Goal: Task Accomplishment & Management: Manage account settings

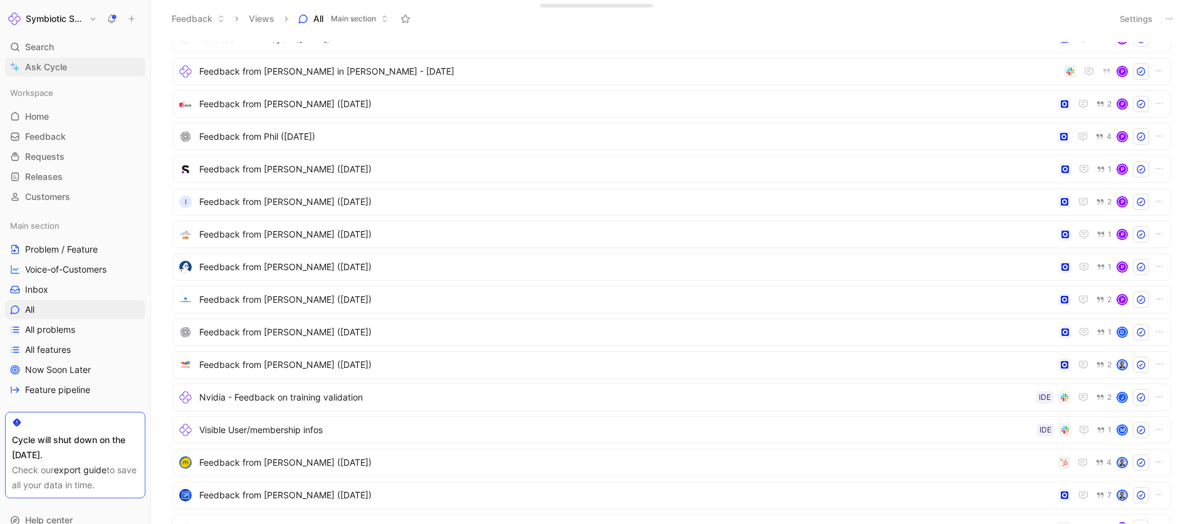
click at [50, 66] on span "Ask Cycle" at bounding box center [46, 67] width 42 height 15
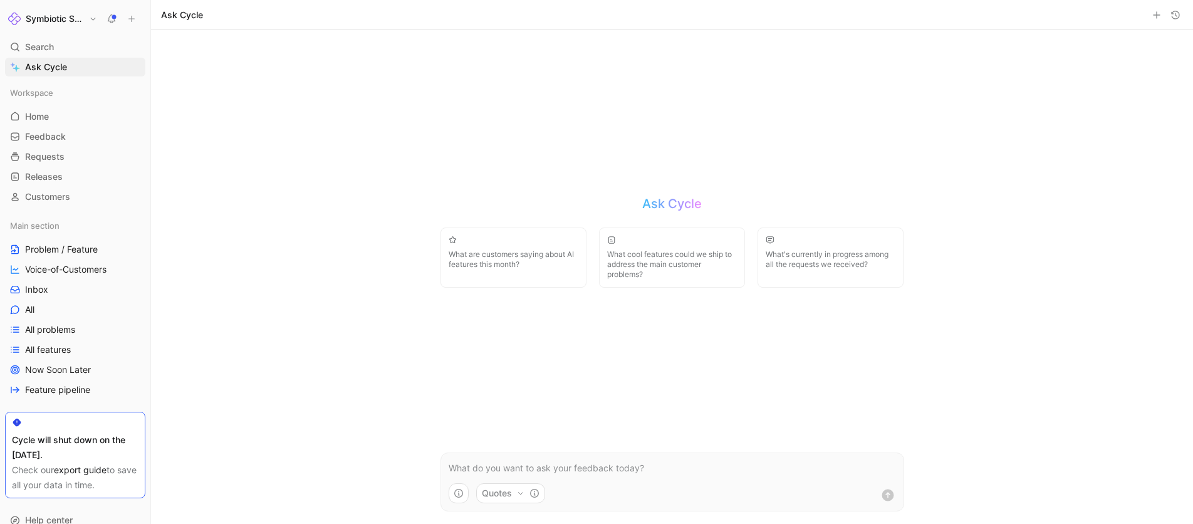
click at [501, 502] on button "Quotes" at bounding box center [510, 493] width 69 height 20
click at [372, 341] on html "Symbiotic Security Search ⌘ K Ask Cycle Workspace Home G then H Feedback G then…" at bounding box center [596, 262] width 1193 height 524
click at [41, 22] on h1 "Symbiotic Security" at bounding box center [55, 18] width 58 height 11
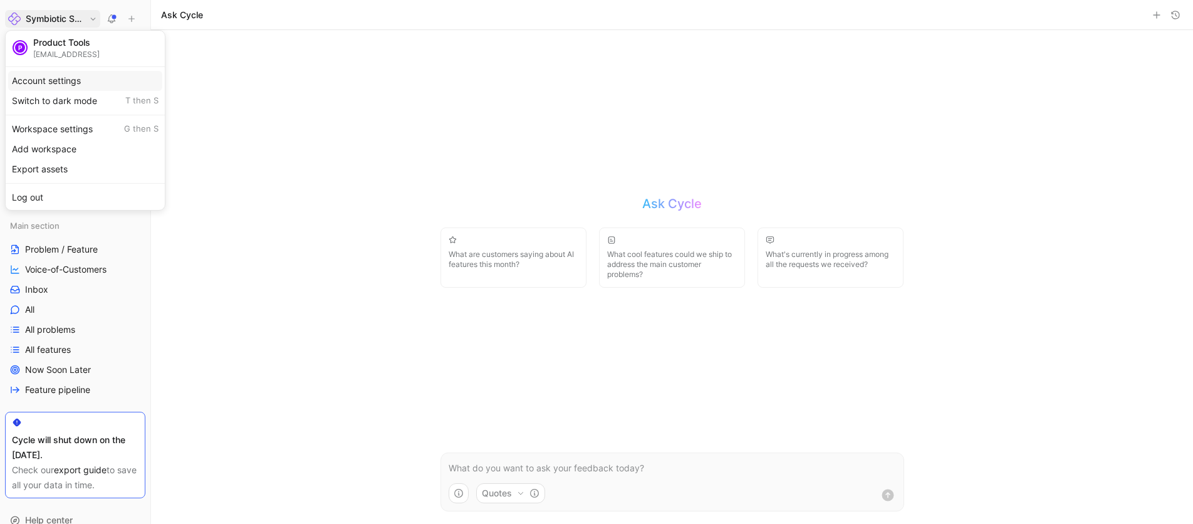
click at [51, 78] on div "Account settings" at bounding box center [85, 81] width 154 height 20
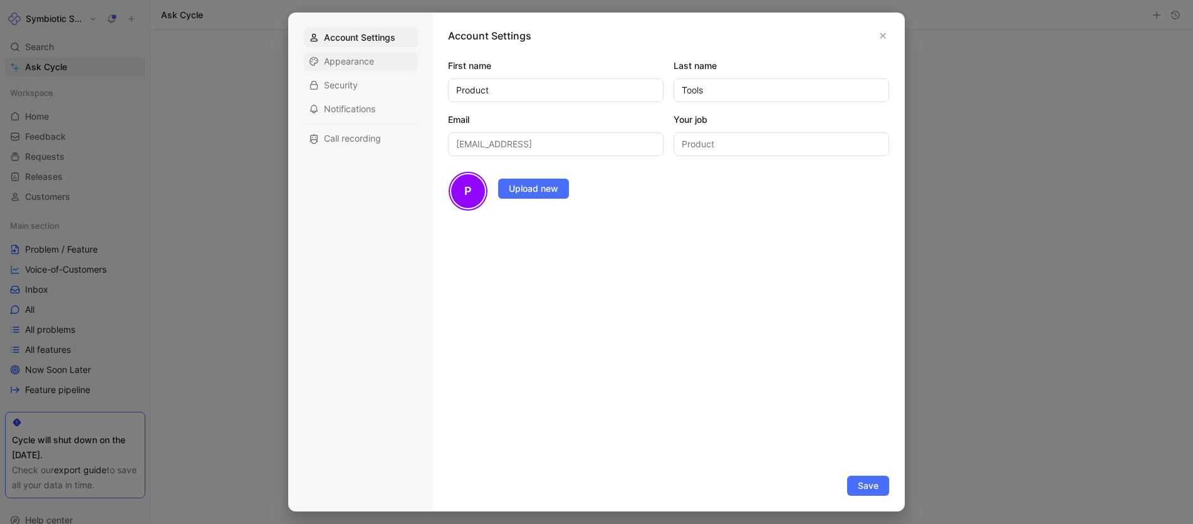
click at [360, 61] on span "Appearance" at bounding box center [349, 61] width 50 height 13
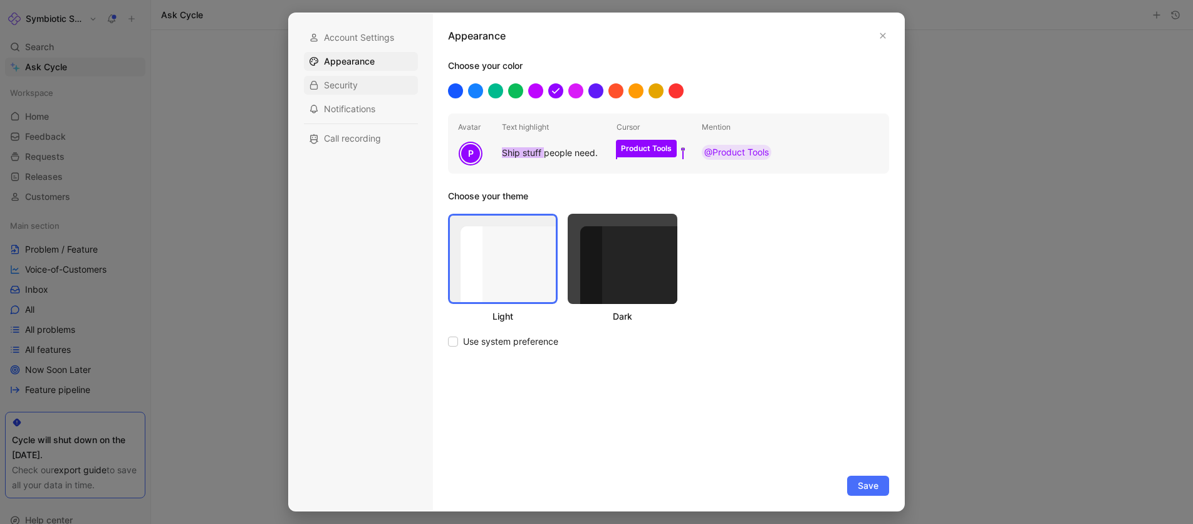
click at [349, 76] on div "Security" at bounding box center [361, 85] width 114 height 19
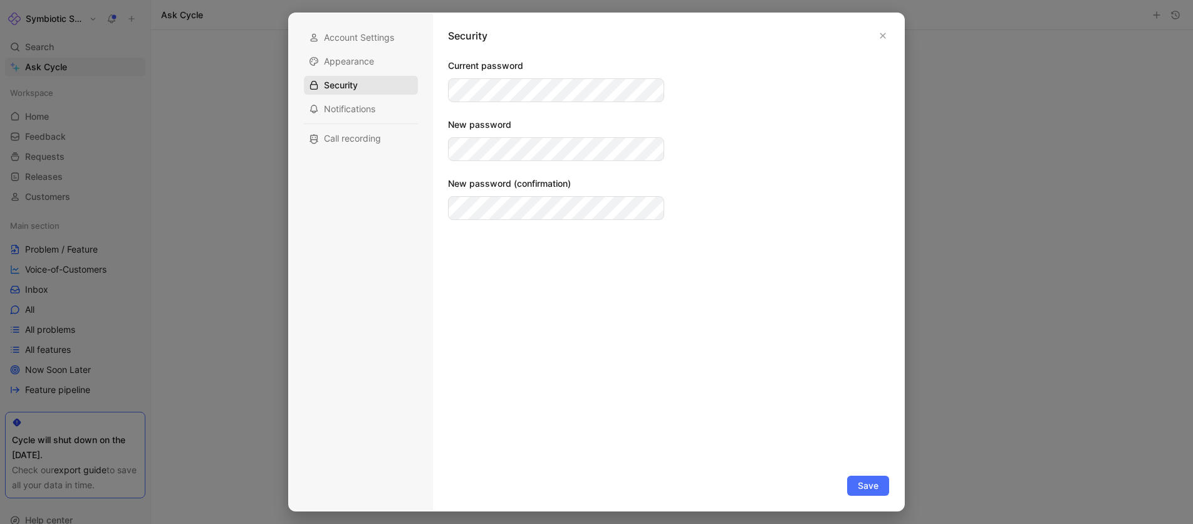
click at [348, 93] on div "Security" at bounding box center [361, 85] width 114 height 19
click at [347, 105] on span "Notifications" at bounding box center [349, 109] width 51 height 13
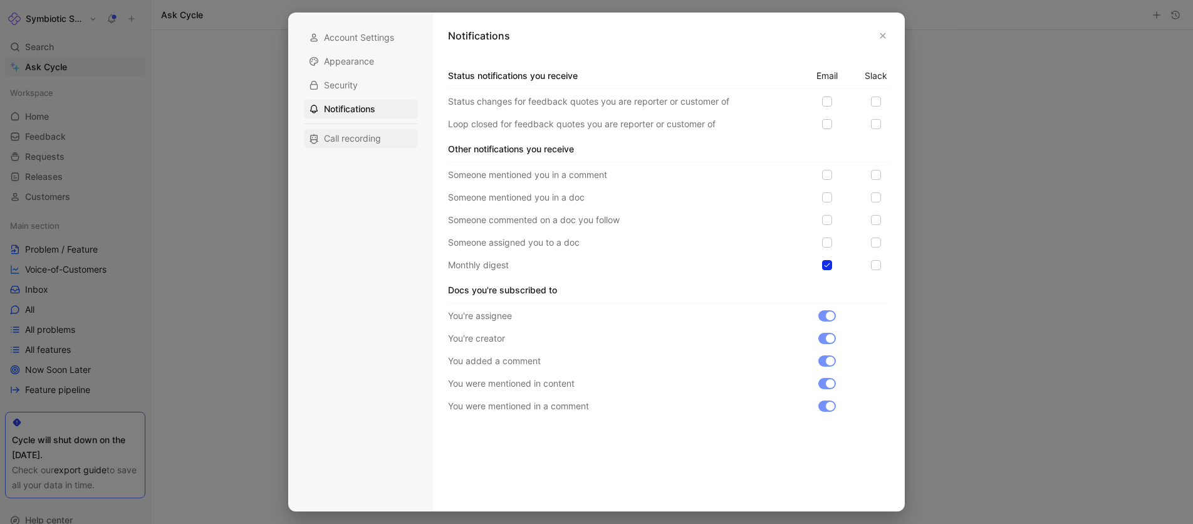
click at [353, 137] on span "Call recording" at bounding box center [352, 138] width 57 height 13
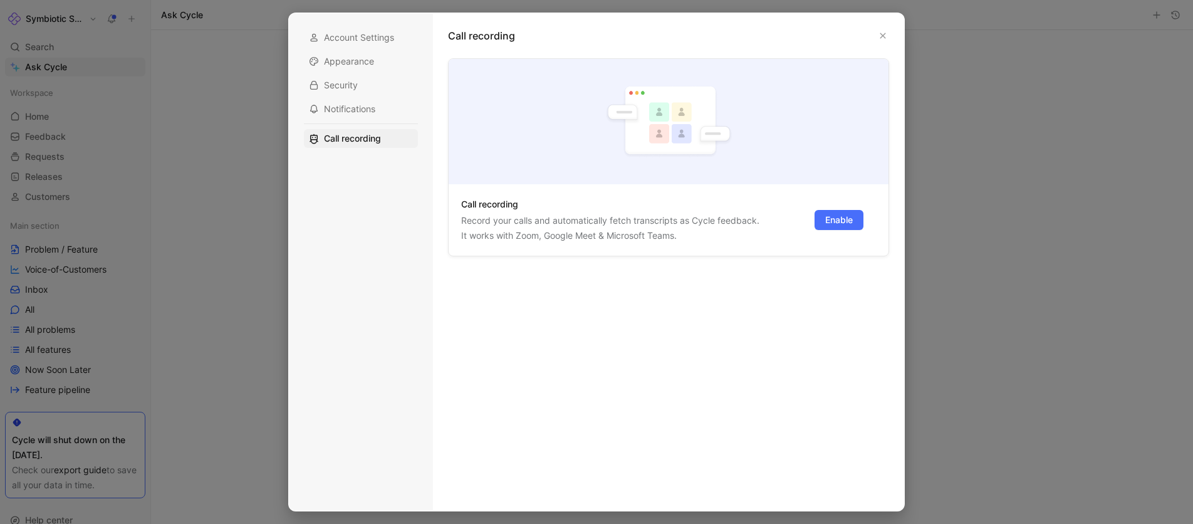
click at [237, 113] on div at bounding box center [596, 262] width 1193 height 524
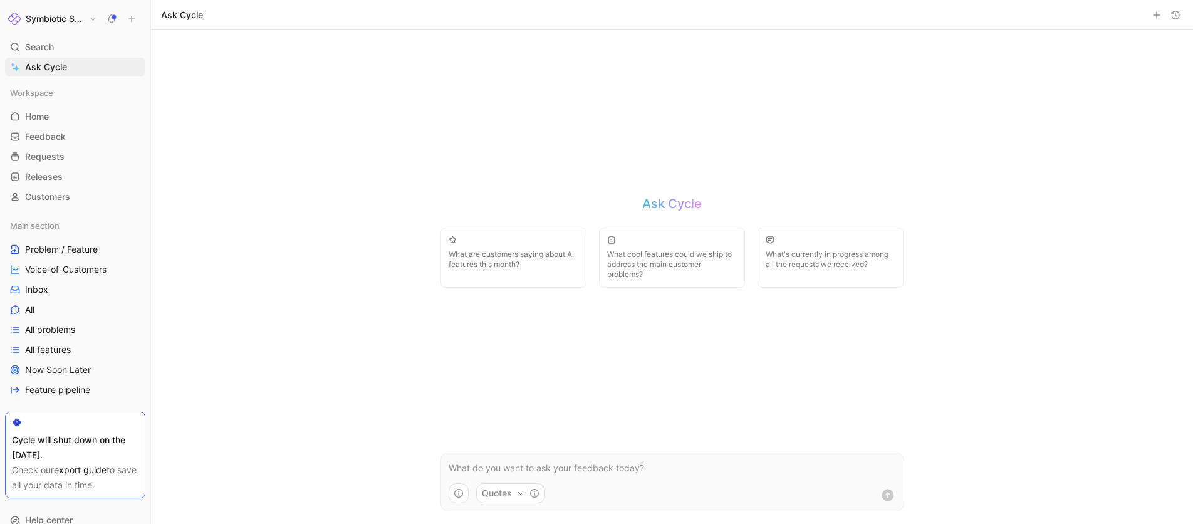
click at [75, 23] on h1 "Symbiotic Security" at bounding box center [55, 18] width 58 height 11
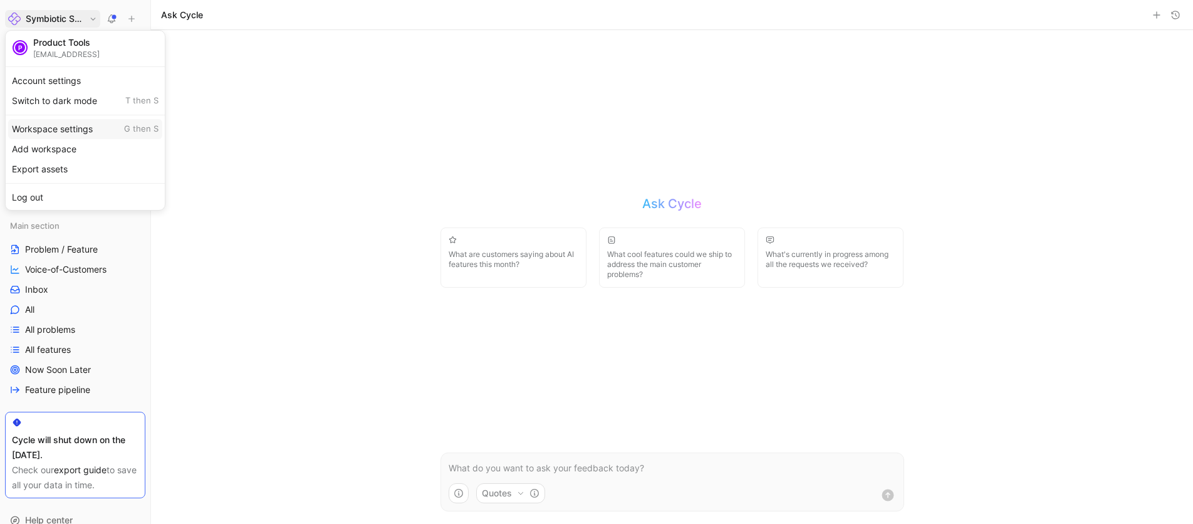
click at [68, 125] on div "Workspace settings G then S" at bounding box center [85, 129] width 154 height 20
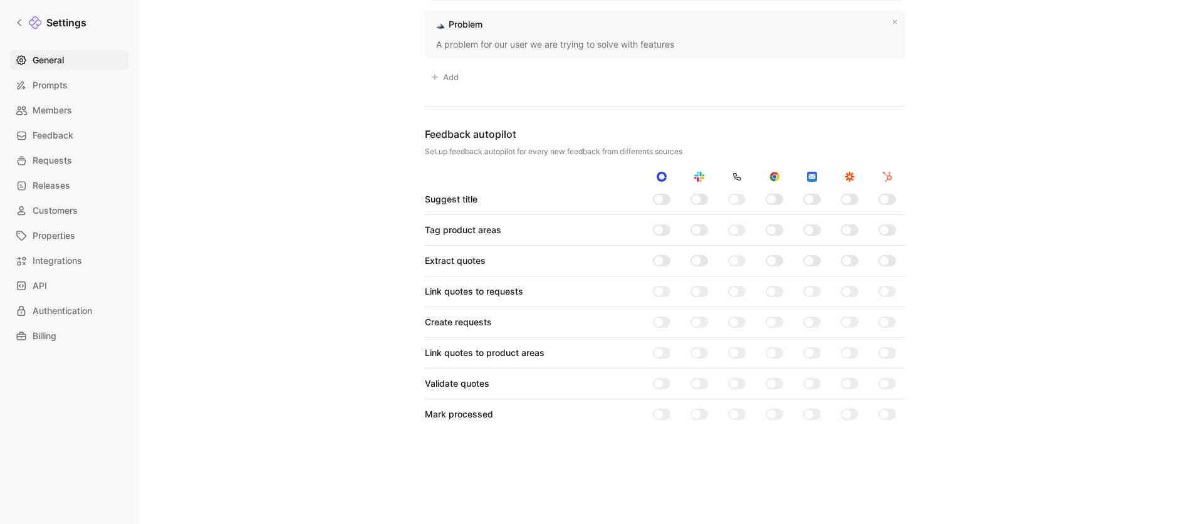
scroll to position [920, 0]
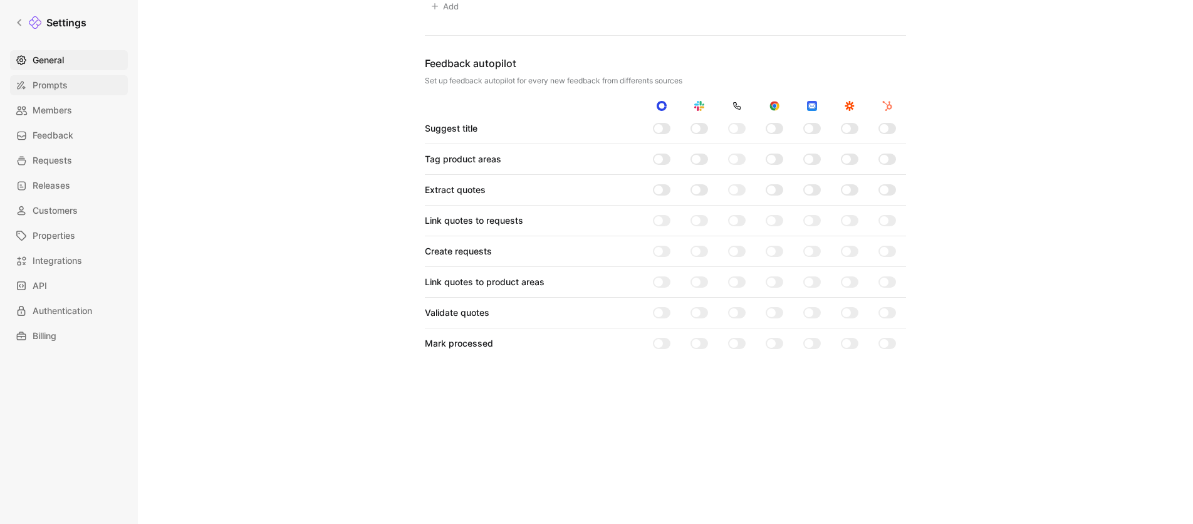
click at [68, 85] on link "Prompts" at bounding box center [69, 85] width 118 height 20
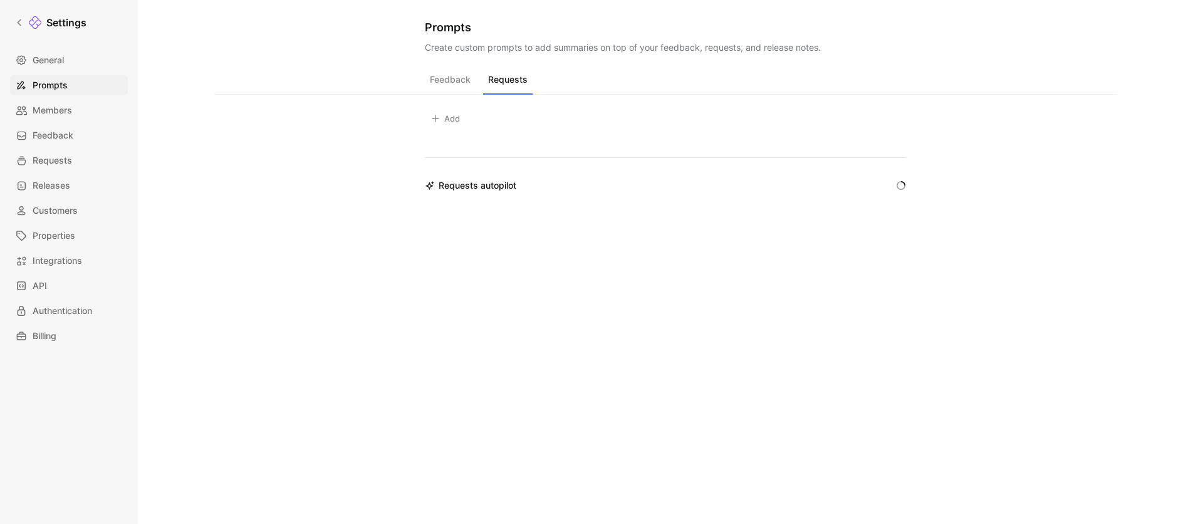
click at [505, 84] on button "Requests" at bounding box center [508, 83] width 50 height 24
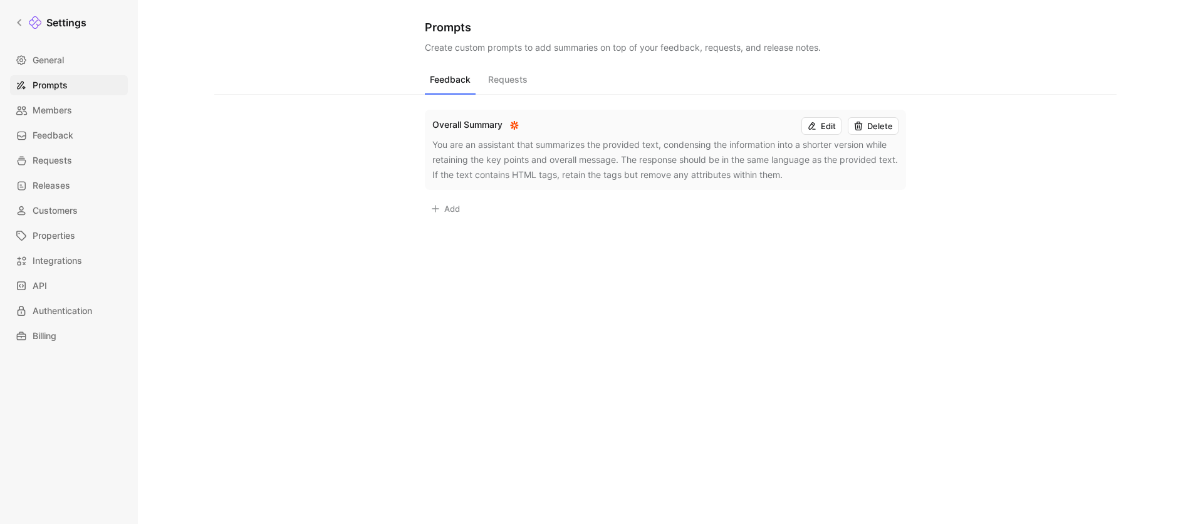
click at [439, 83] on button "Feedback" at bounding box center [450, 83] width 51 height 24
click at [454, 207] on button "Add" at bounding box center [445, 209] width 41 height 18
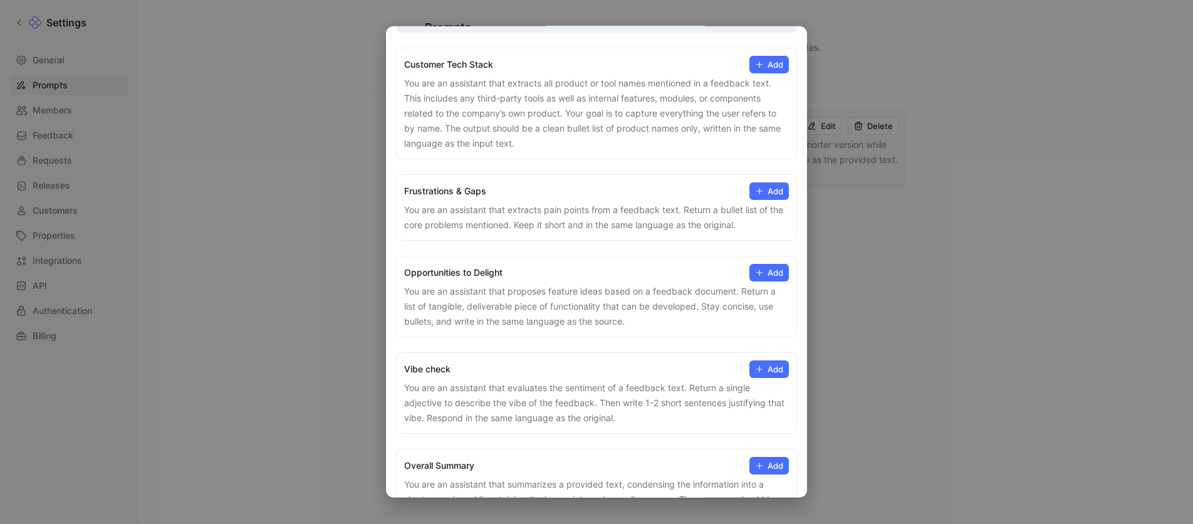
scroll to position [134, 0]
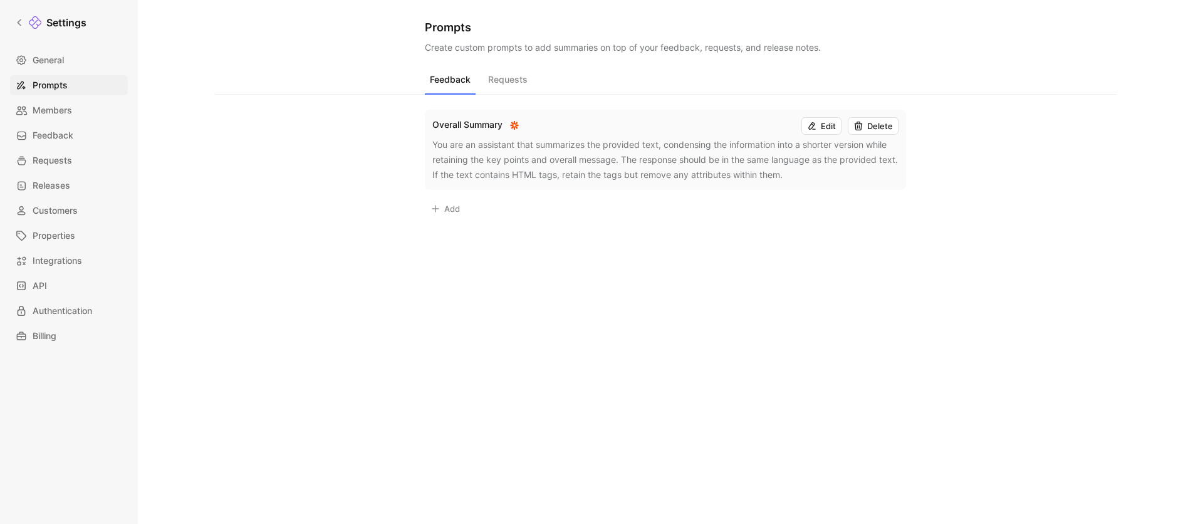
click at [295, 328] on div at bounding box center [596, 262] width 1193 height 524
click at [503, 81] on button "Requests" at bounding box center [508, 83] width 50 height 24
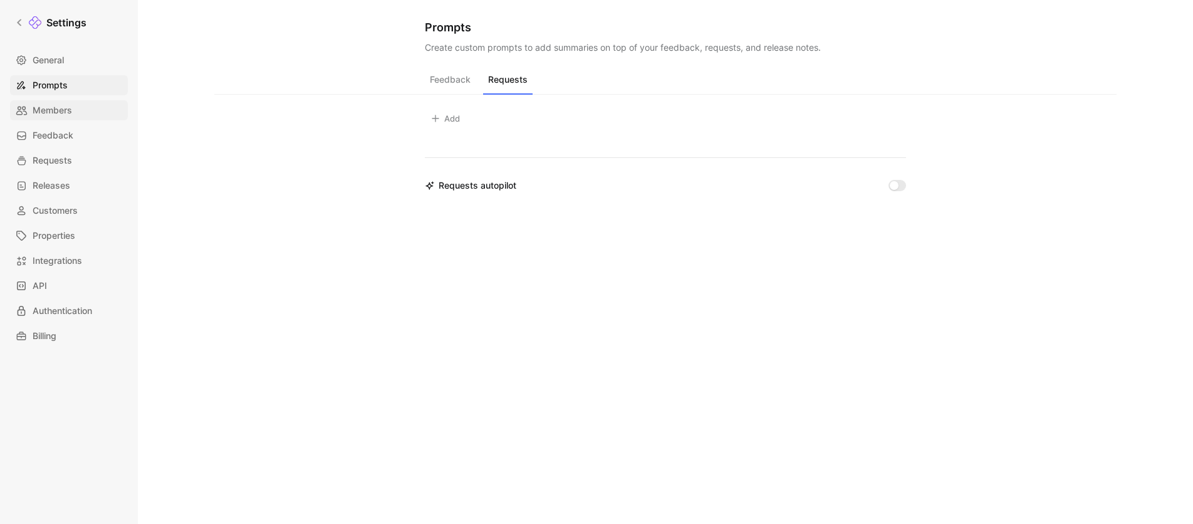
click at [76, 111] on link "Members" at bounding box center [69, 110] width 118 height 20
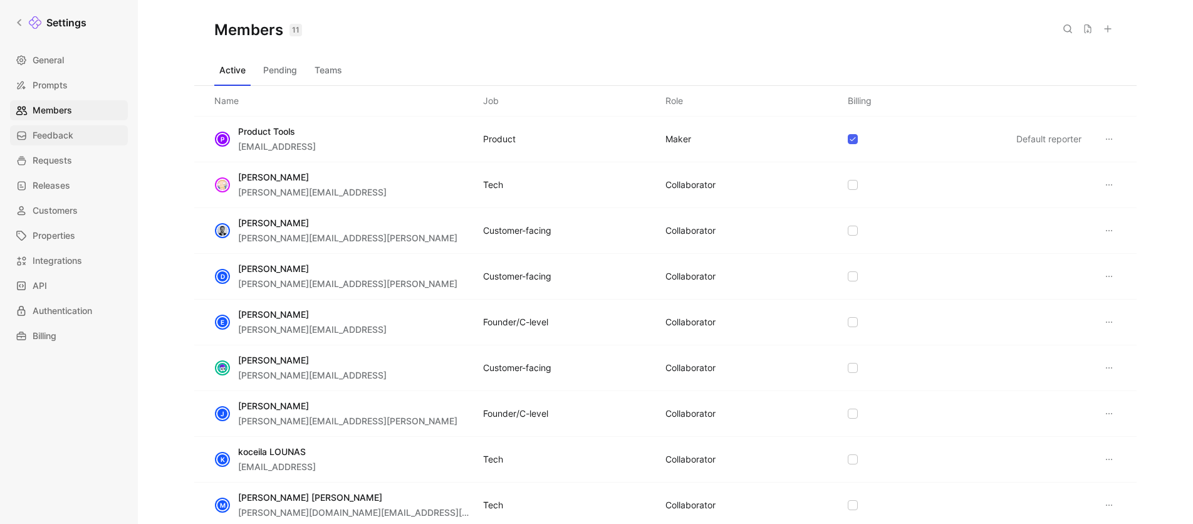
click at [66, 134] on span "Feedback" at bounding box center [53, 135] width 41 height 15
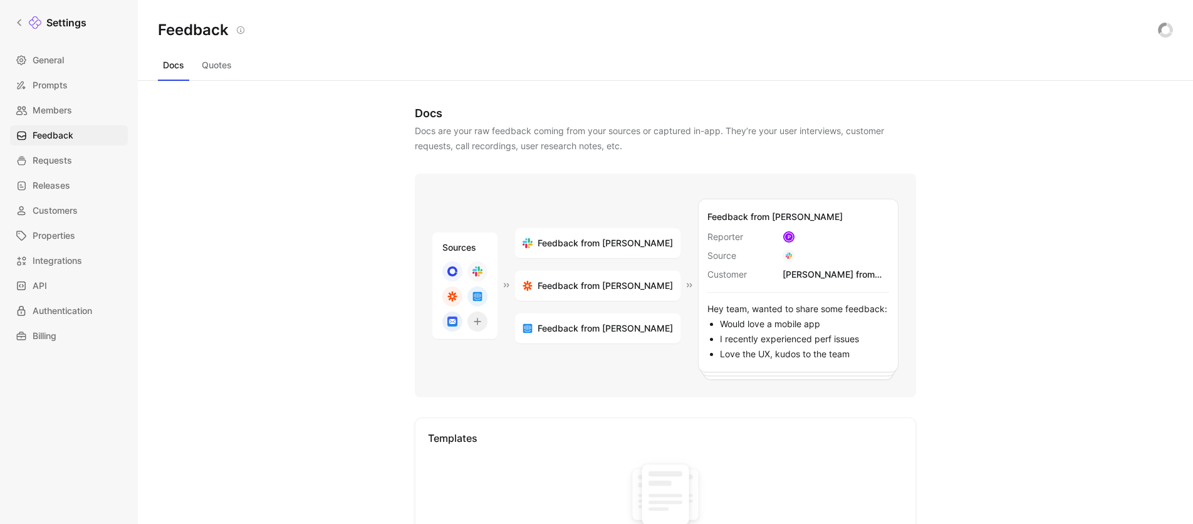
click at [361, 344] on div "Docs Docs are your raw feedback coming from your sources or captured in-app. Th…" at bounding box center [665, 302] width 1055 height 443
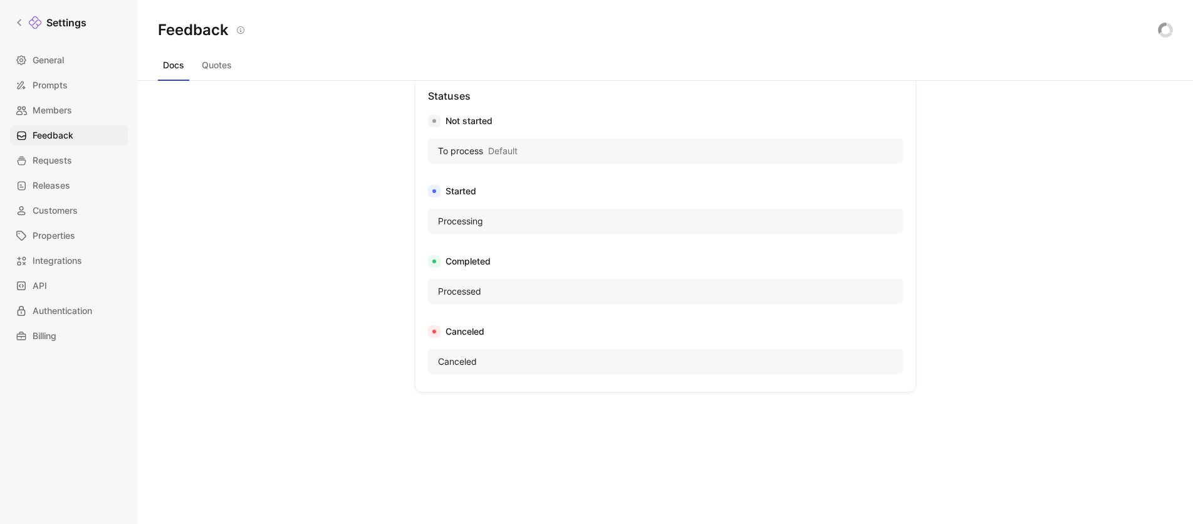
scroll to position [702, 0]
click at [211, 66] on button "Quotes" at bounding box center [217, 65] width 40 height 20
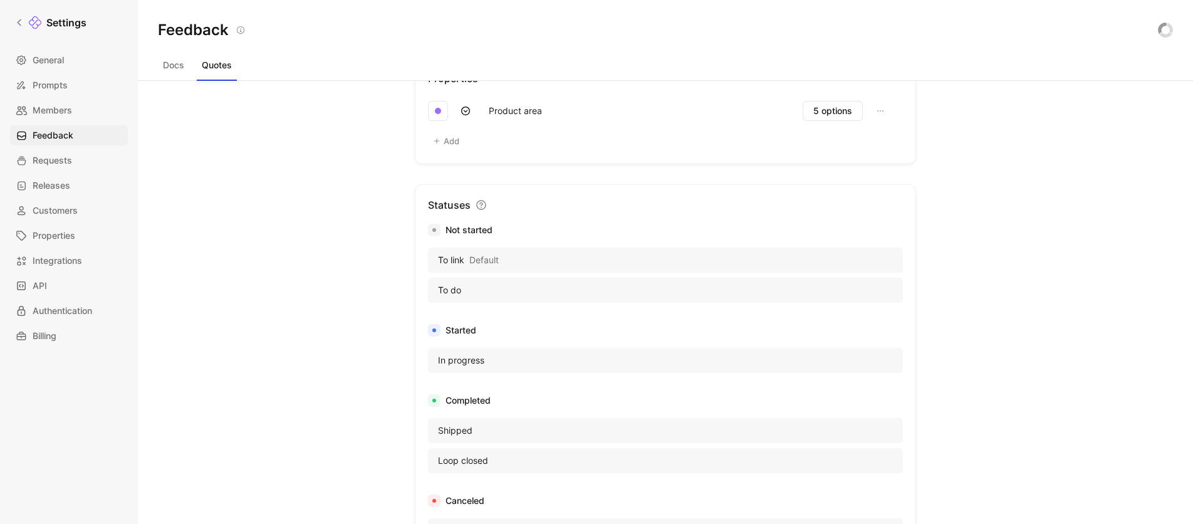
scroll to position [402, 0]
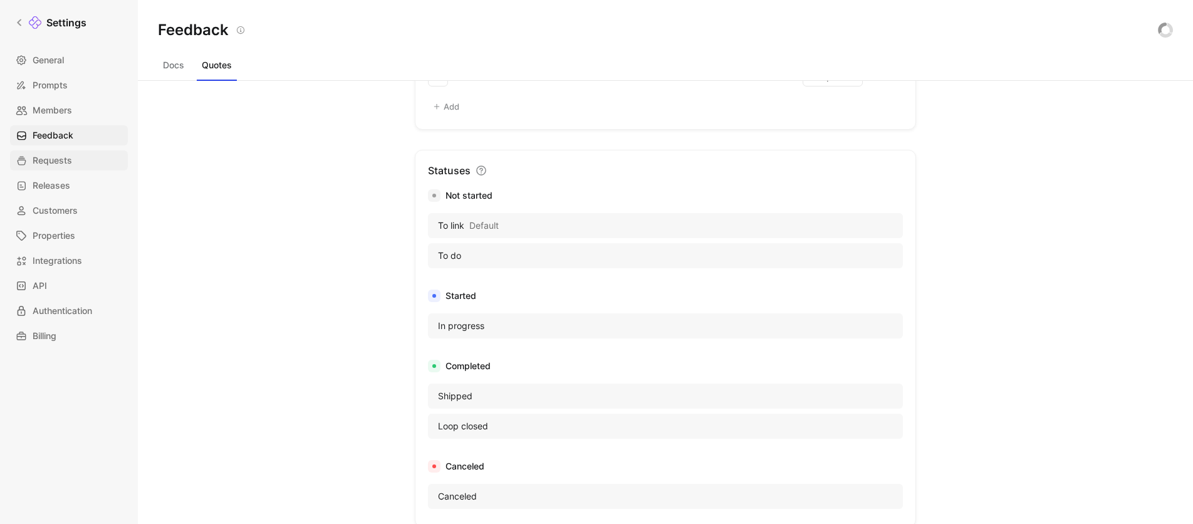
click at [40, 167] on span "Requests" at bounding box center [52, 160] width 39 height 15
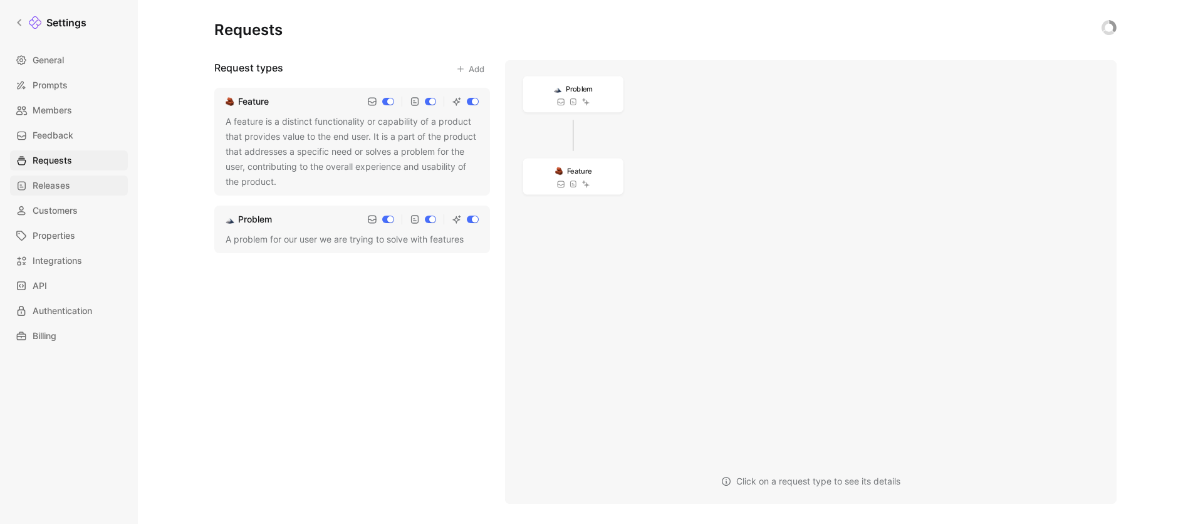
click at [41, 180] on span "Releases" at bounding box center [52, 185] width 38 height 15
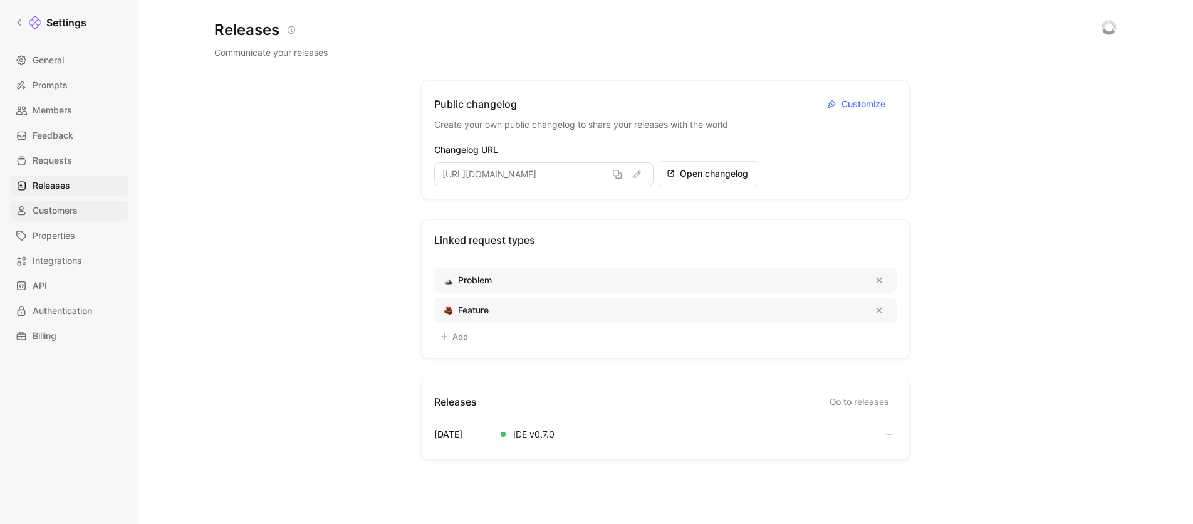
click at [66, 205] on span "Customers" at bounding box center [55, 210] width 45 height 15
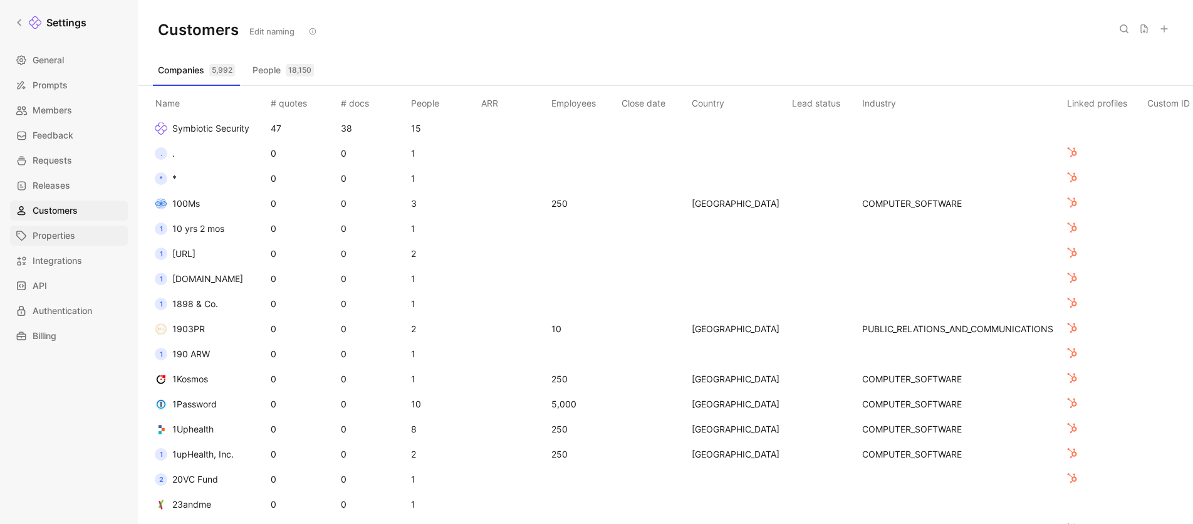
click at [62, 240] on span "Properties" at bounding box center [54, 235] width 43 height 15
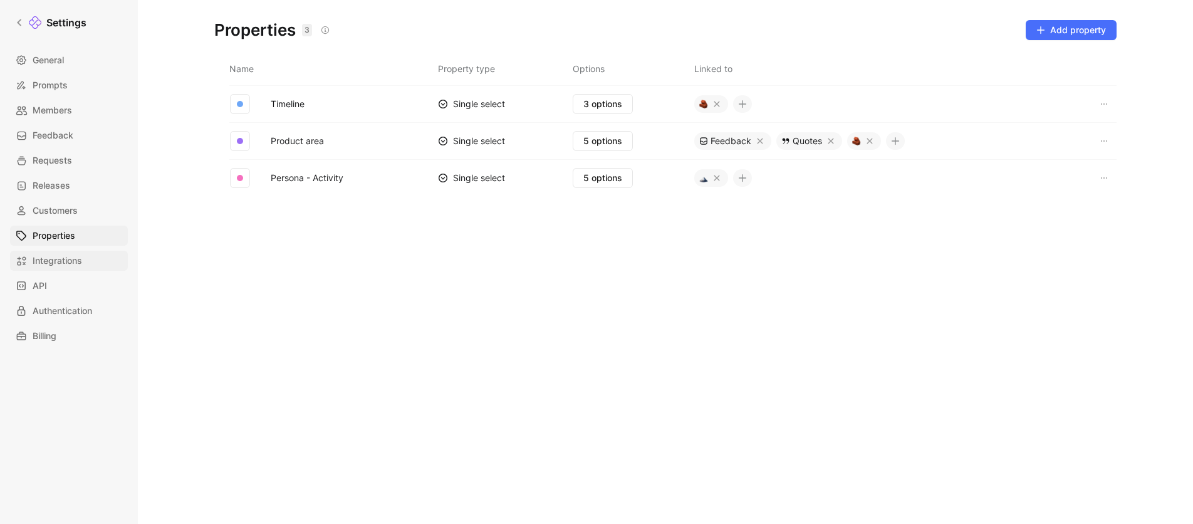
click at [54, 262] on span "Integrations" at bounding box center [58, 260] width 50 height 15
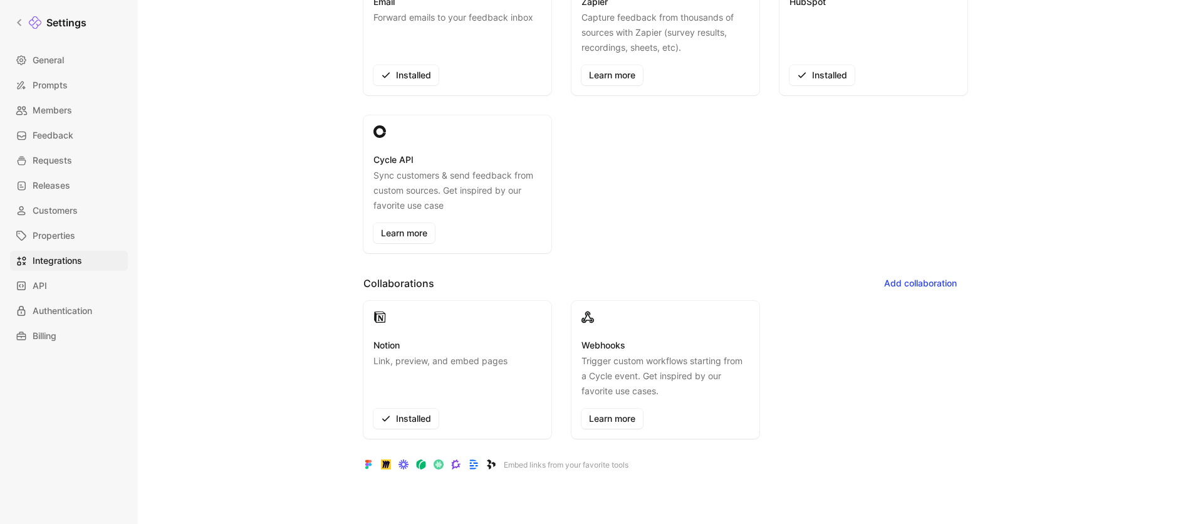
scroll to position [274, 0]
click at [73, 284] on link "API" at bounding box center [69, 286] width 118 height 20
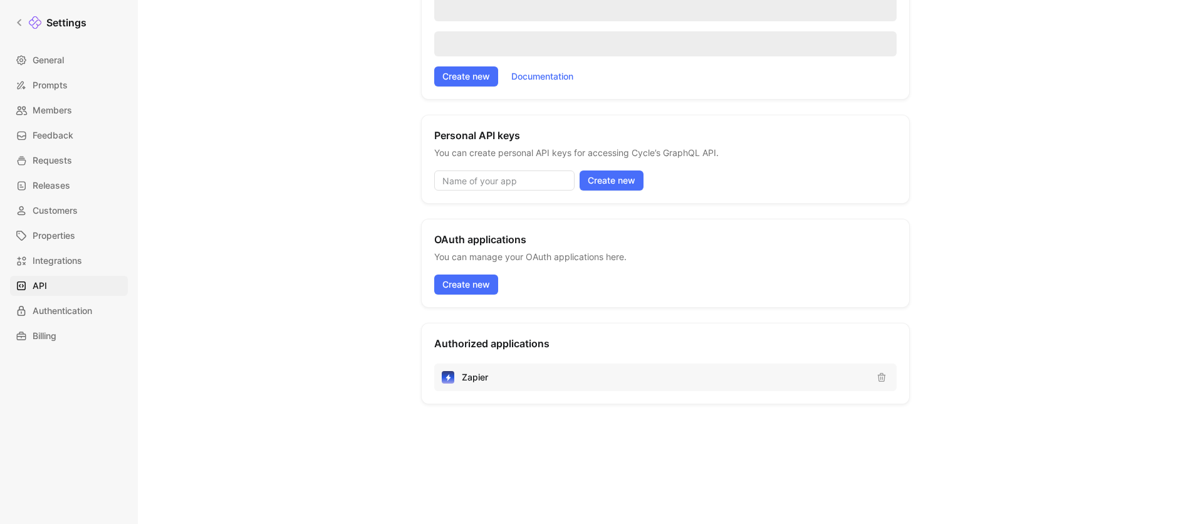
scroll to position [282, 0]
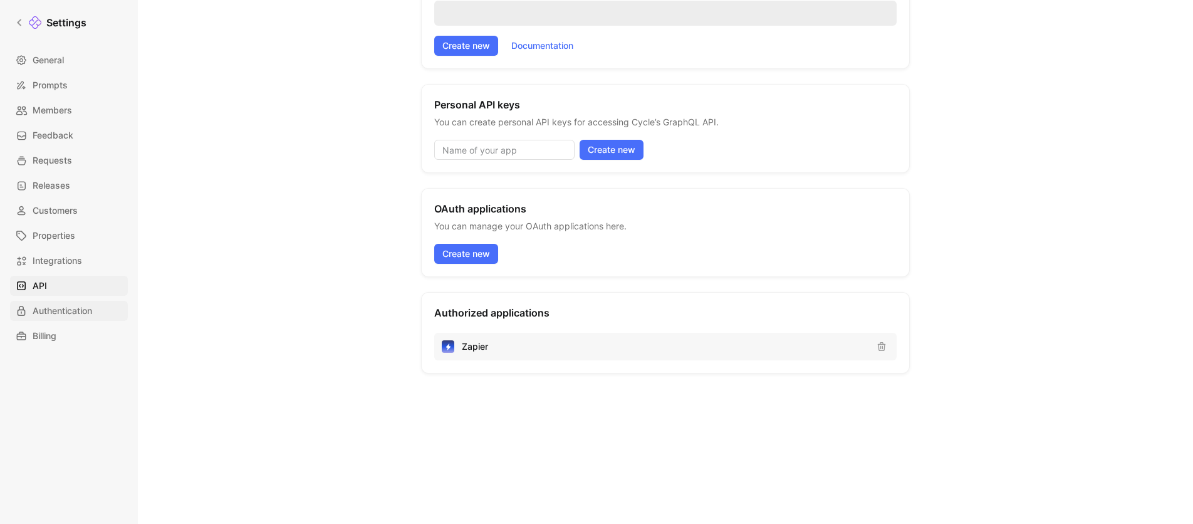
click at [53, 313] on span "Authentication" at bounding box center [63, 310] width 60 height 15
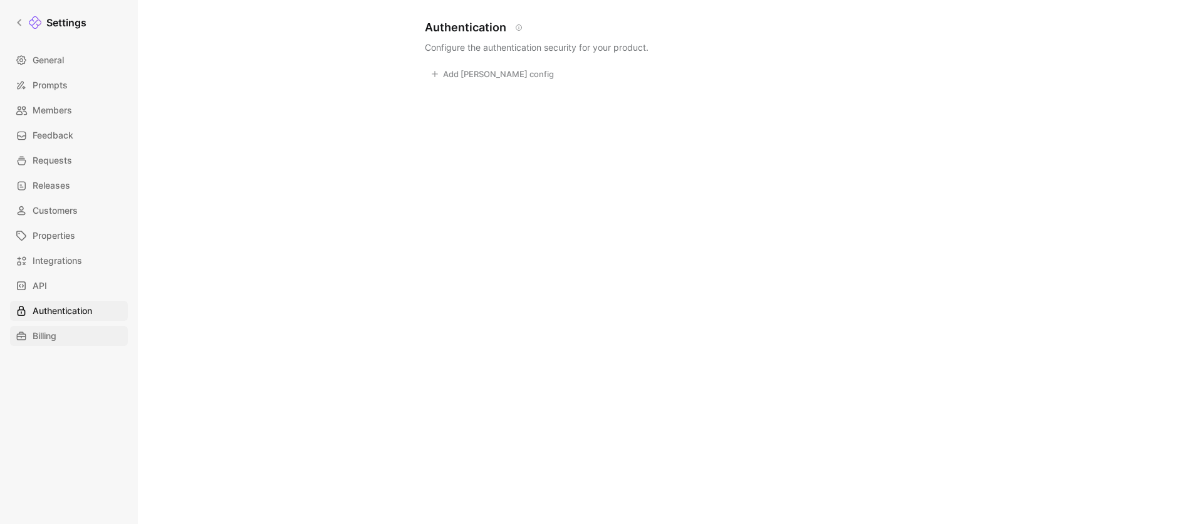
click at [43, 337] on span "Billing" at bounding box center [45, 335] width 24 height 15
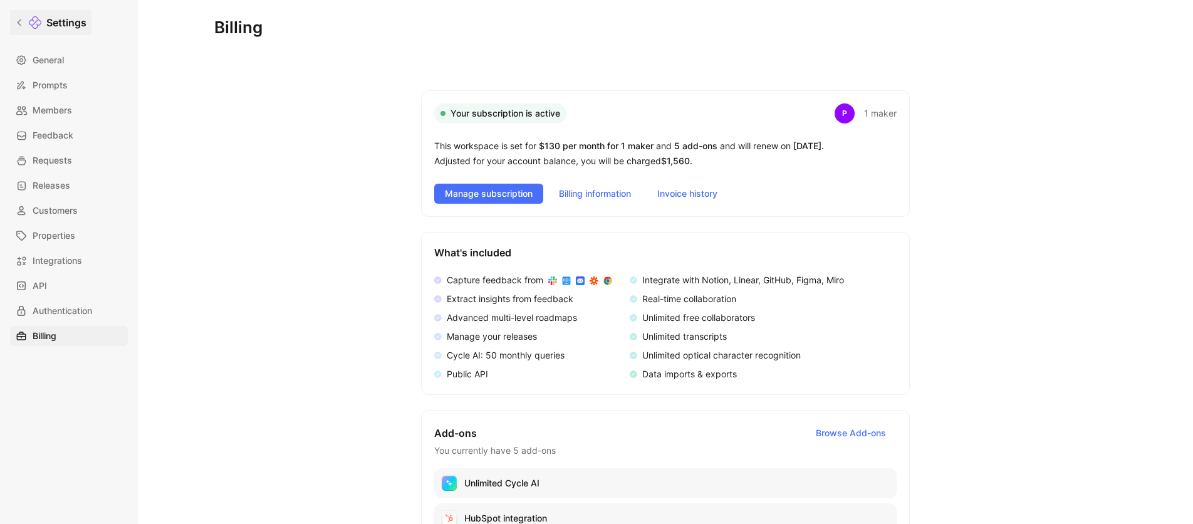
click at [49, 28] on h1 "Settings" at bounding box center [66, 22] width 40 height 15
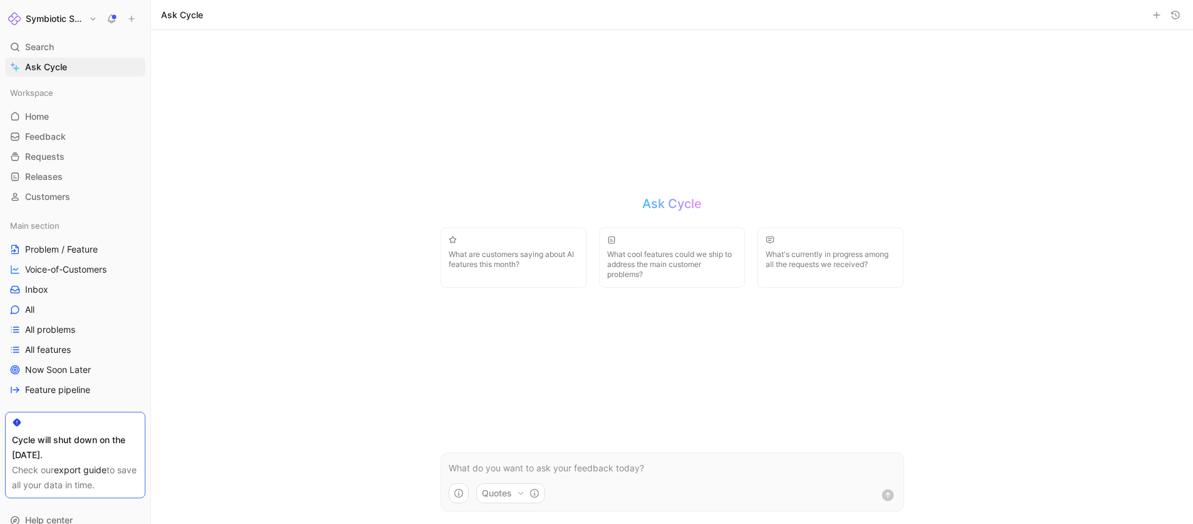
click at [52, 21] on h1 "Symbiotic Security" at bounding box center [55, 18] width 58 height 11
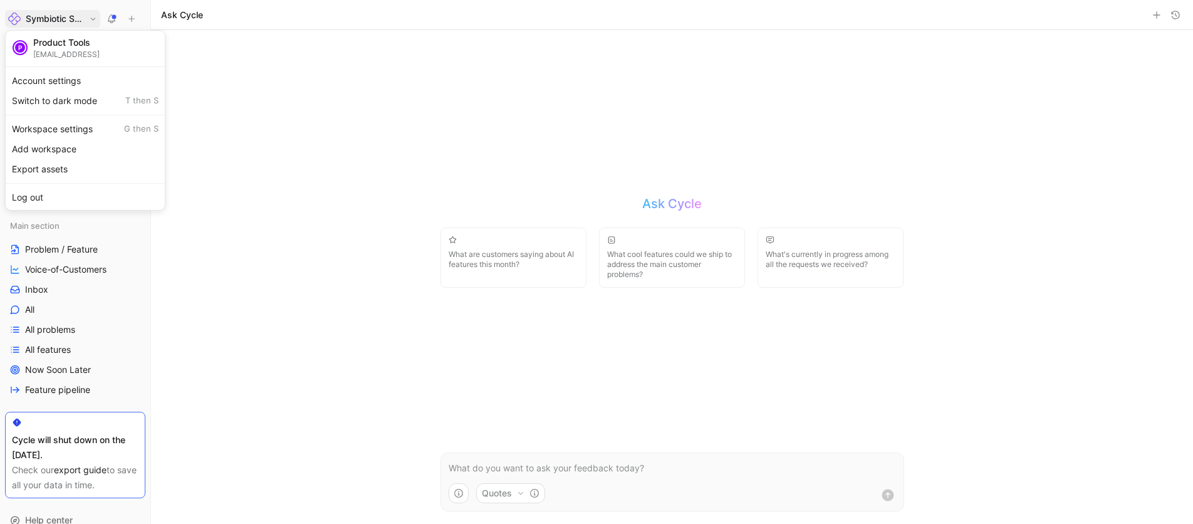
click at [359, 192] on div at bounding box center [596, 262] width 1193 height 524
